Goal: Task Accomplishment & Management: Use online tool/utility

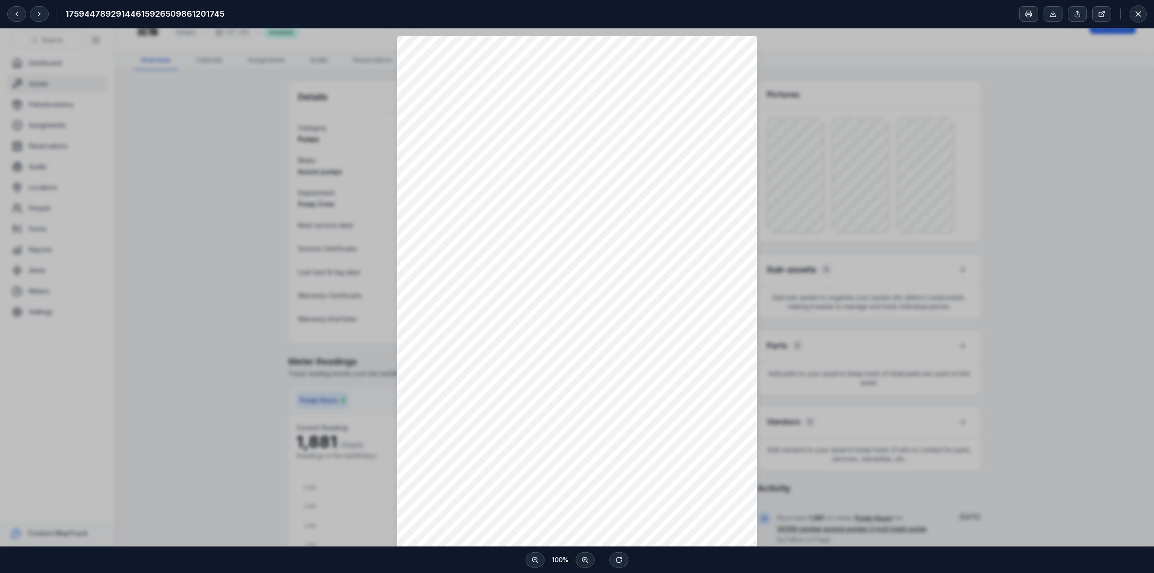
click at [188, 303] on div at bounding box center [577, 421] width 1154 height 787
click at [1137, 16] on icon at bounding box center [1138, 13] width 9 height 9
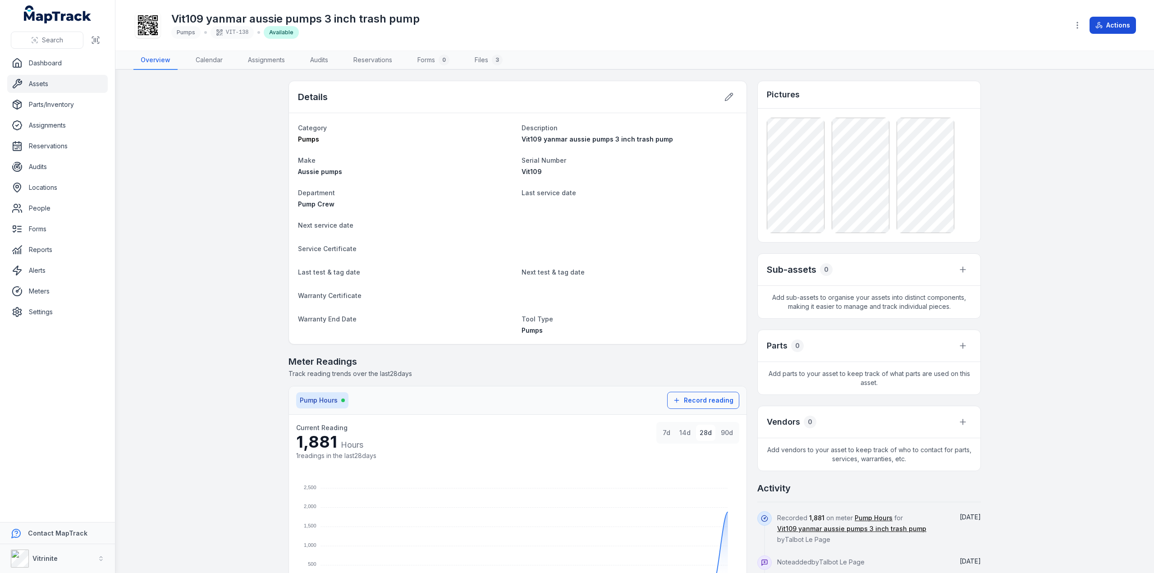
click at [1113, 23] on button "Actions" at bounding box center [1113, 25] width 46 height 17
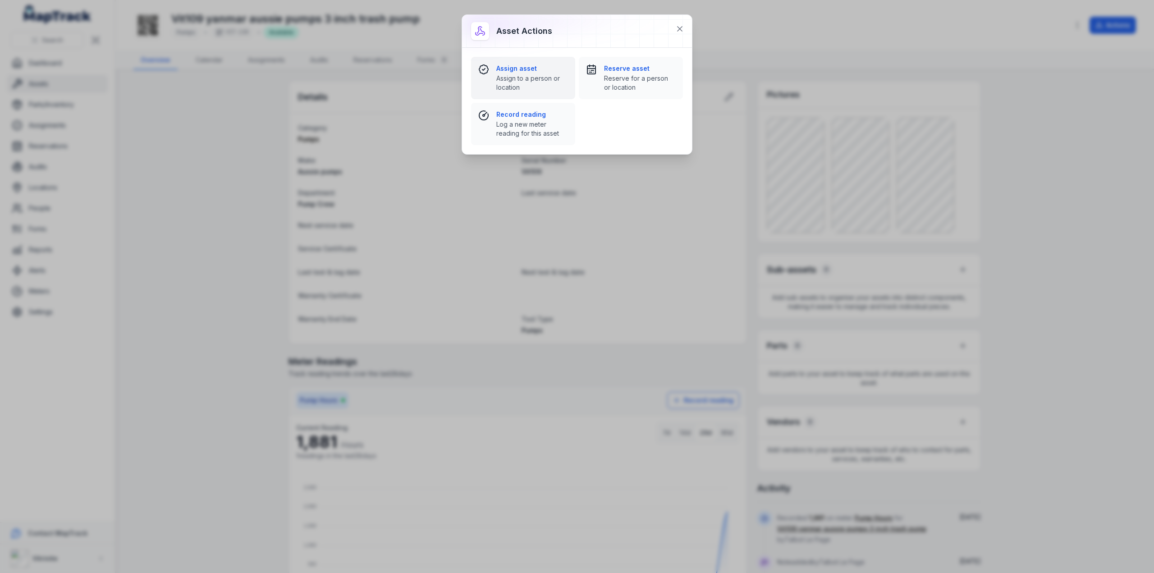
click at [514, 74] on span "Assign to a person or location" at bounding box center [532, 83] width 72 height 18
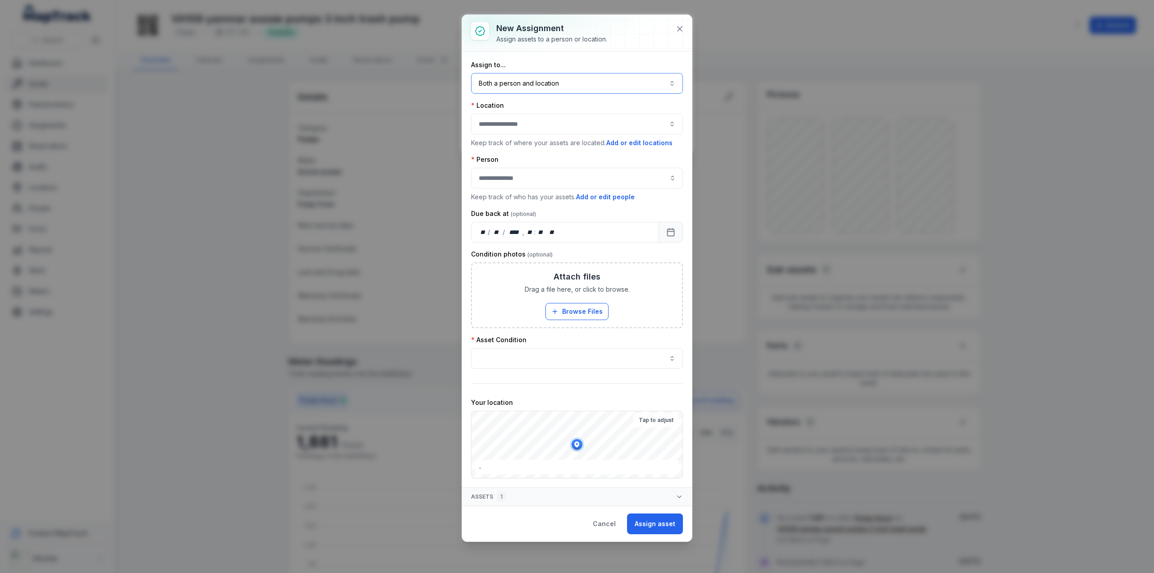
click at [566, 83] on button "Both a person and location ****" at bounding box center [577, 83] width 212 height 21
click at [516, 137] on span "A location" at bounding box center [505, 141] width 29 height 9
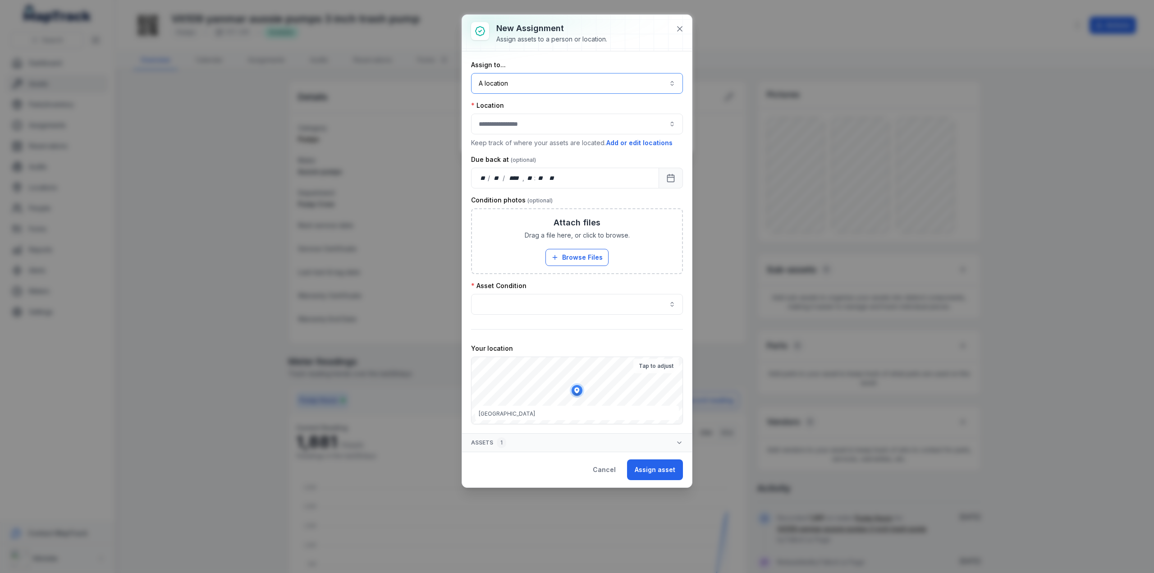
click at [511, 122] on div at bounding box center [577, 124] width 212 height 21
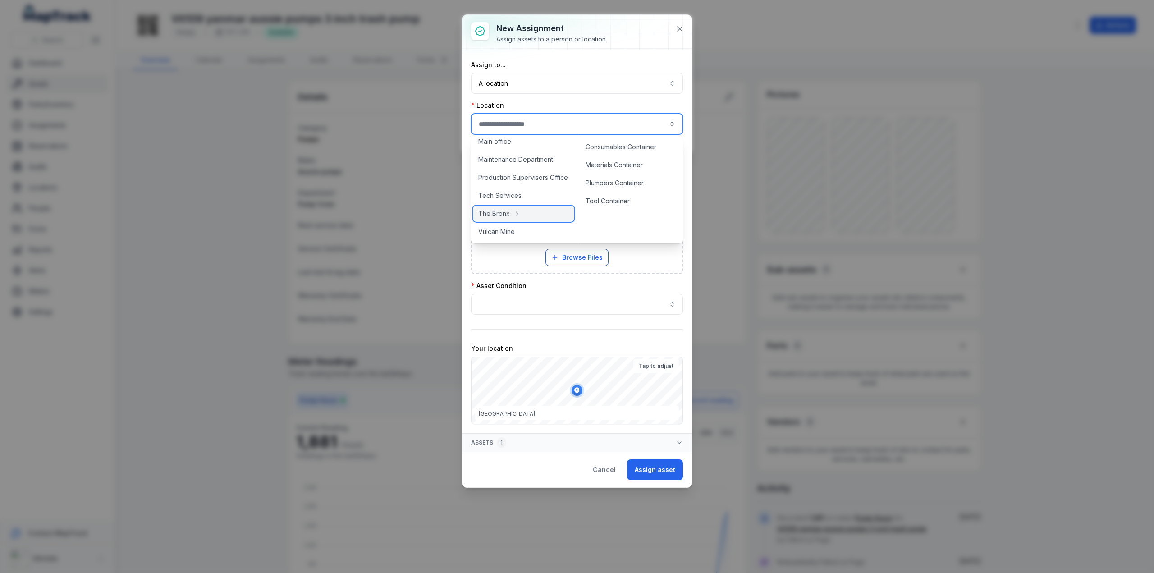
click at [499, 215] on span "The Bronx" at bounding box center [494, 213] width 32 height 9
type input "*********"
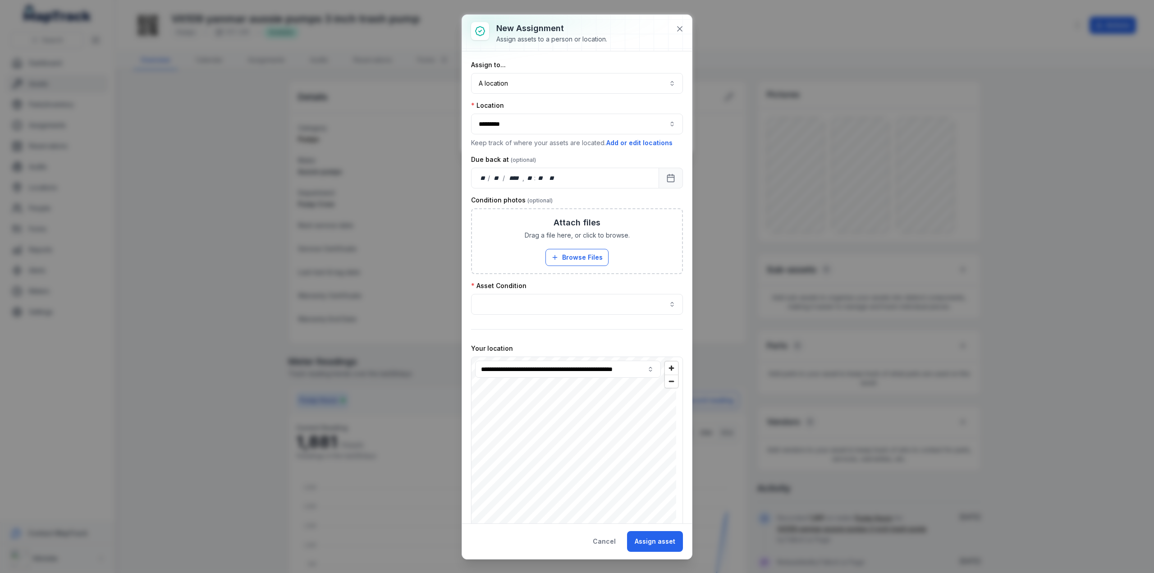
scroll to position [166, 0]
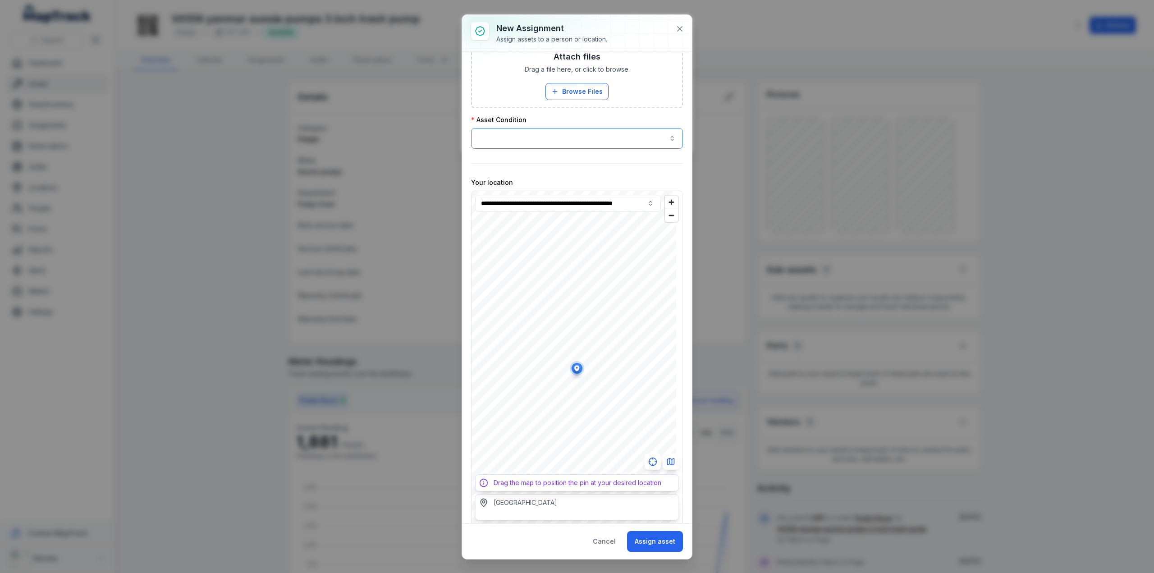
click at [531, 137] on button "button" at bounding box center [577, 138] width 212 height 21
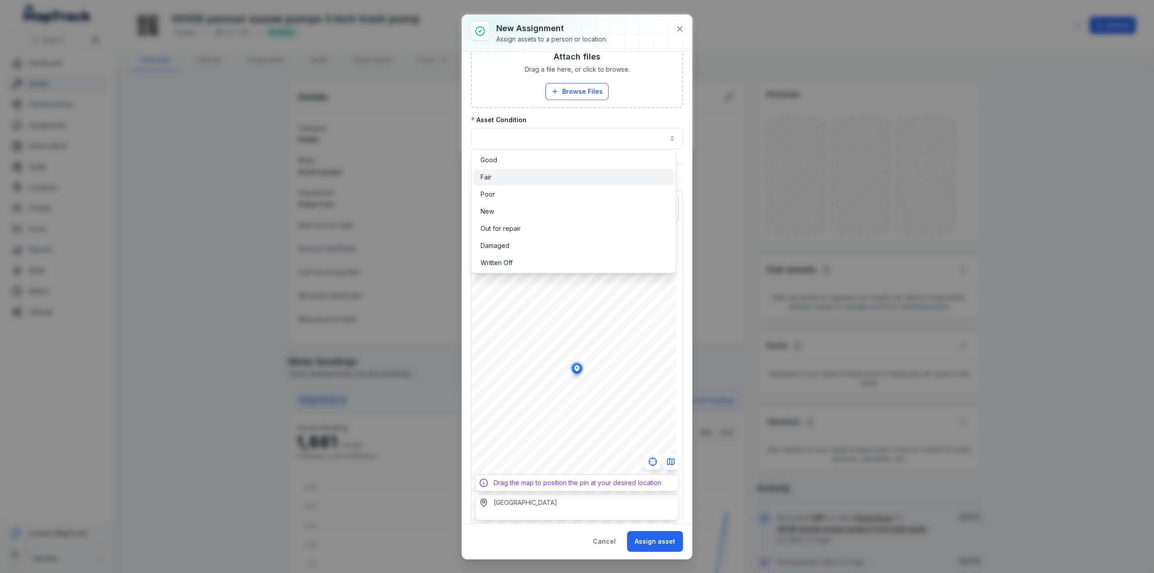
click at [489, 179] on span "Fair" at bounding box center [486, 177] width 11 height 9
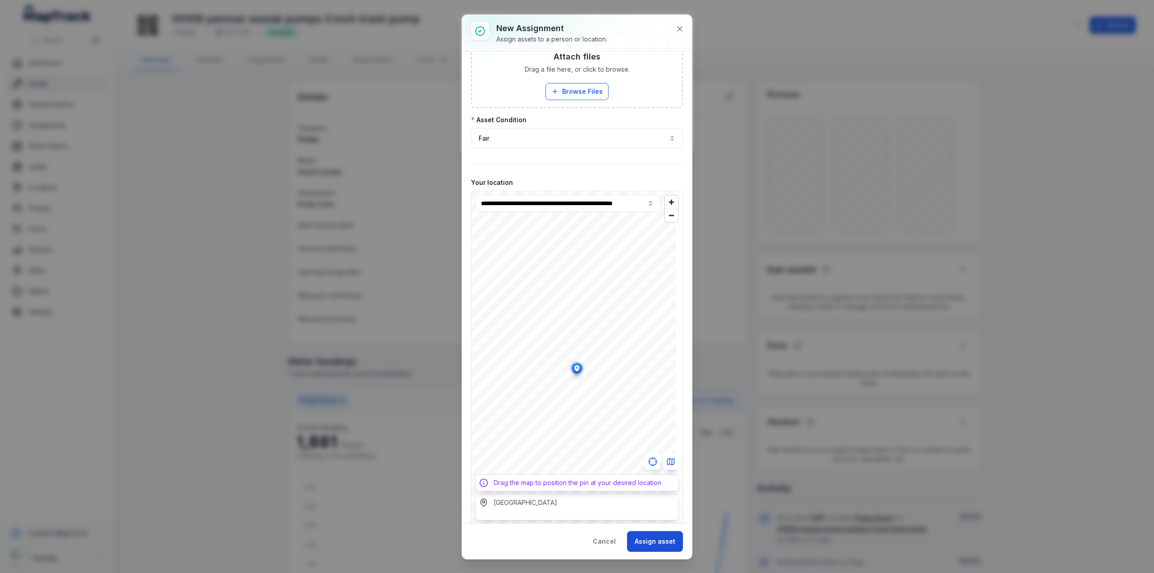
click at [651, 538] on button "Assign asset" at bounding box center [655, 541] width 56 height 21
